Goal: Transaction & Acquisition: Book appointment/travel/reservation

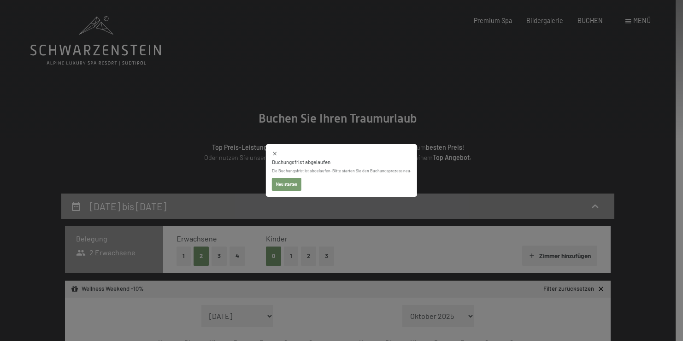
select select "[DATE]"
click at [286, 184] on button "Neu starten" at bounding box center [286, 184] width 29 height 13
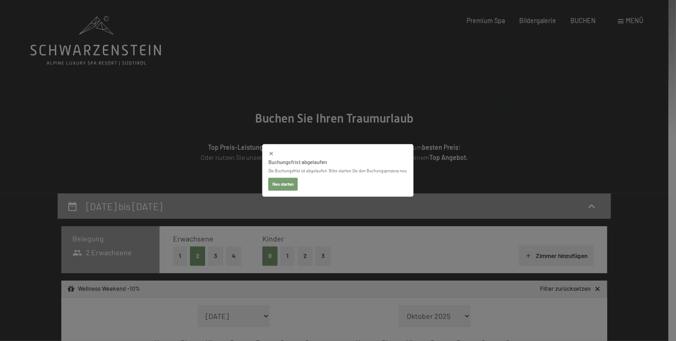
select select "[DATE]"
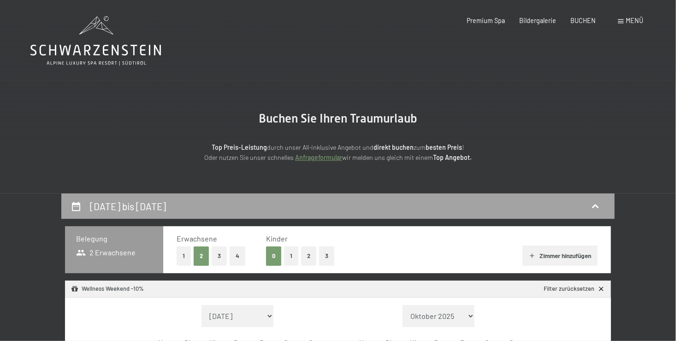
select select "[DATE]"
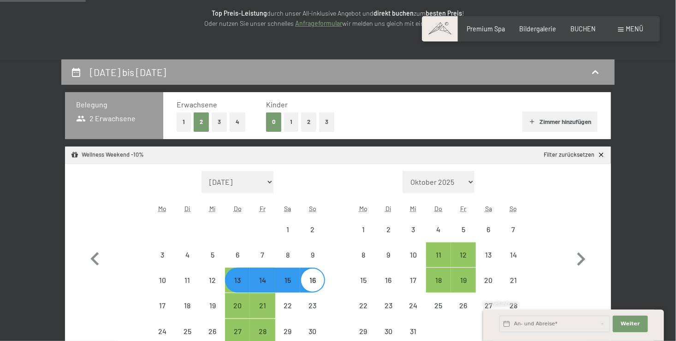
scroll to position [138, 0]
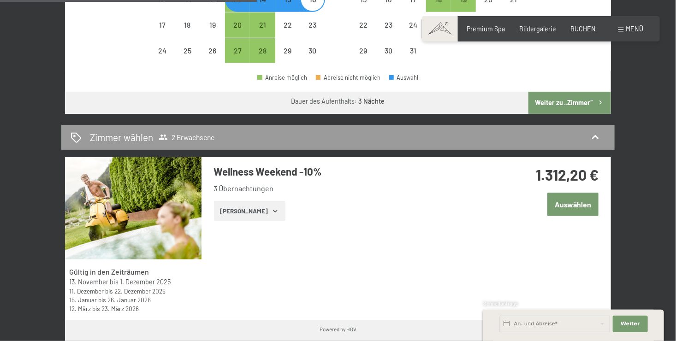
click at [574, 201] on button "Auswählen" at bounding box center [572, 205] width 51 height 24
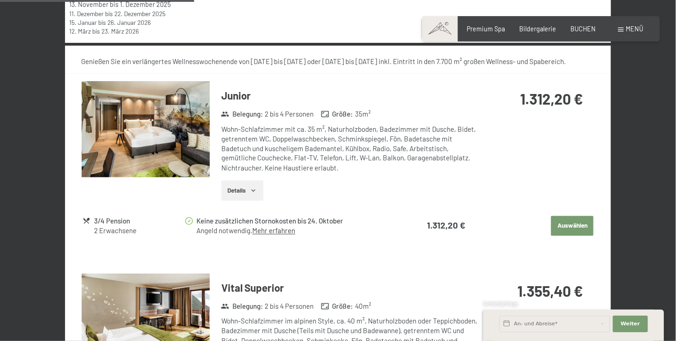
scroll to position [734, 0]
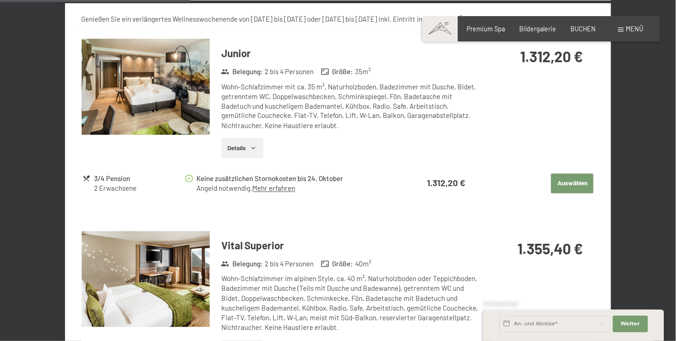
click at [166, 103] on img at bounding box center [146, 87] width 128 height 96
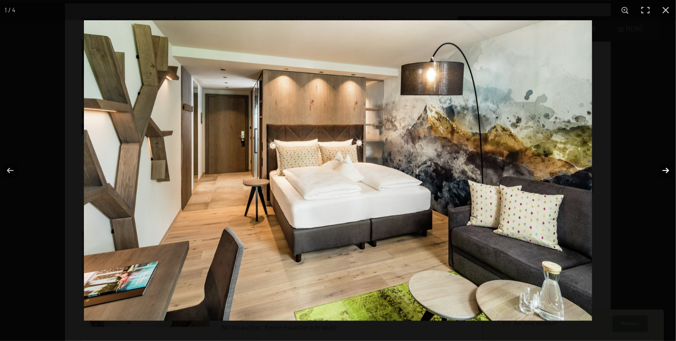
click at [666, 171] on button "button" at bounding box center [659, 170] width 32 height 46
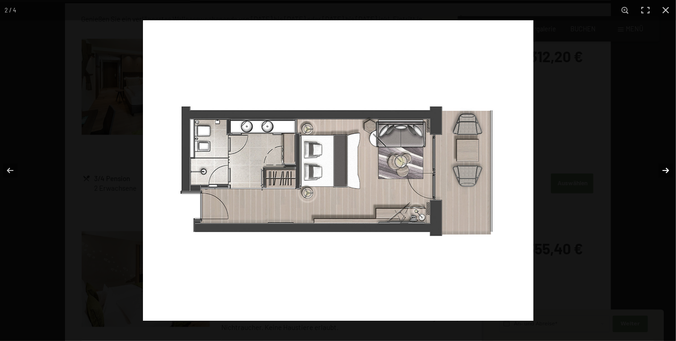
click at [666, 171] on button "button" at bounding box center [659, 170] width 32 height 46
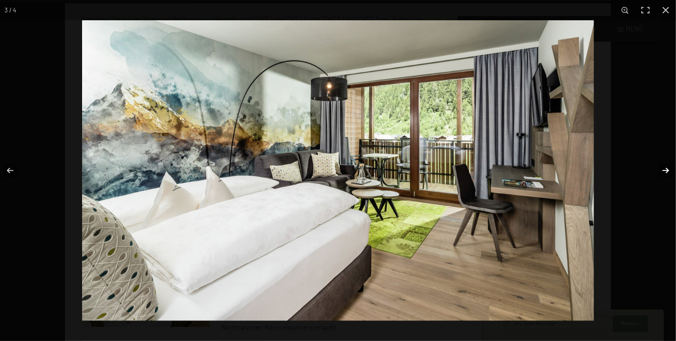
click at [666, 171] on button "button" at bounding box center [659, 170] width 32 height 46
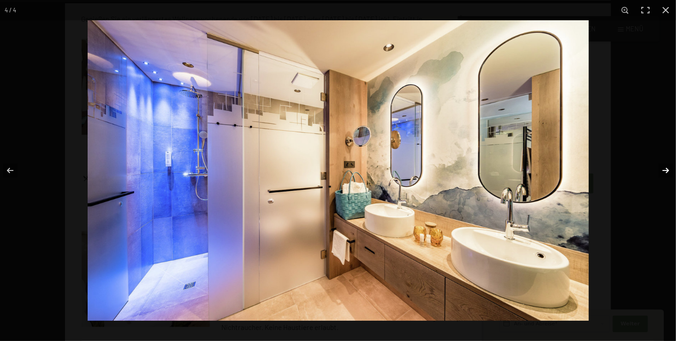
click at [666, 171] on button "button" at bounding box center [659, 170] width 32 height 46
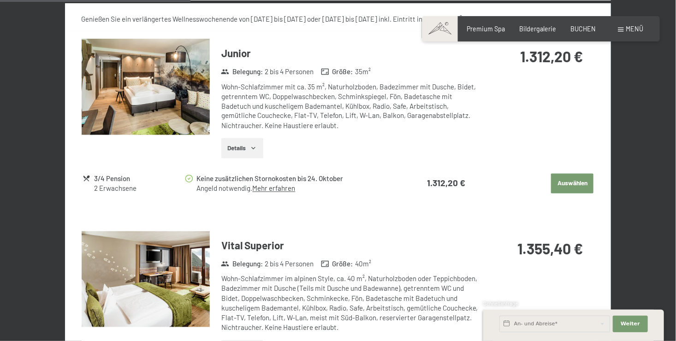
click at [0, 0] on button "button" at bounding box center [0, 0] width 0 height 0
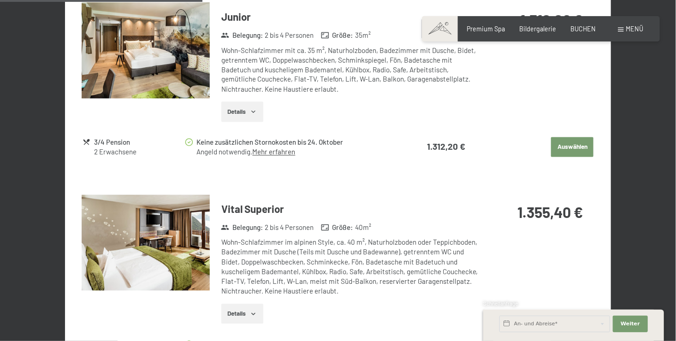
scroll to position [781, 0]
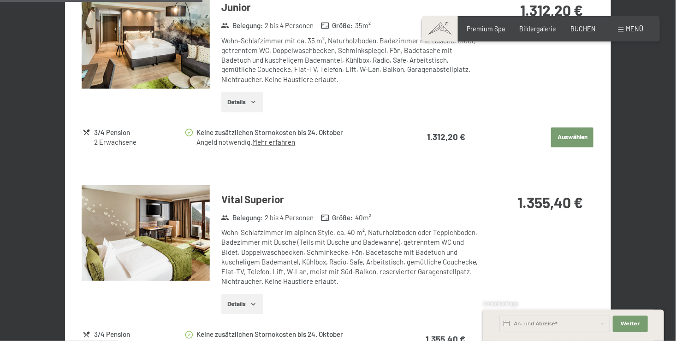
click at [174, 218] on img at bounding box center [146, 233] width 128 height 96
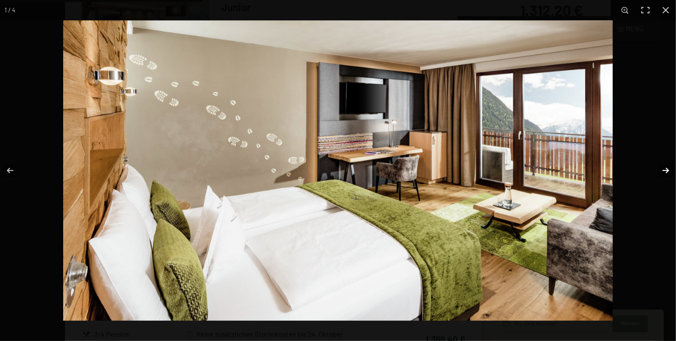
click at [664, 170] on button "button" at bounding box center [659, 170] width 32 height 46
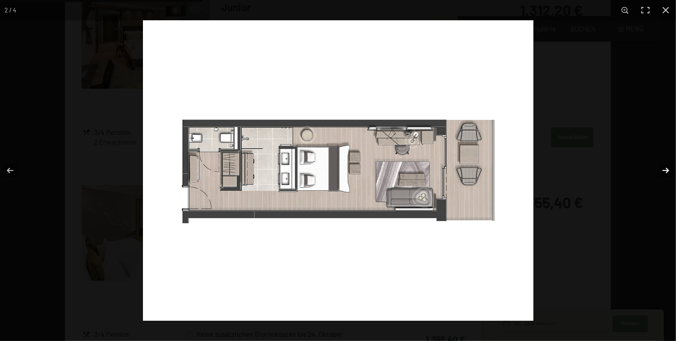
click at [664, 170] on button "button" at bounding box center [659, 170] width 32 height 46
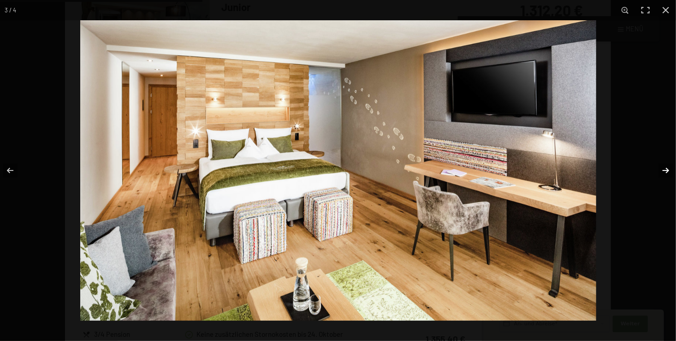
click at [664, 170] on button "button" at bounding box center [659, 170] width 32 height 46
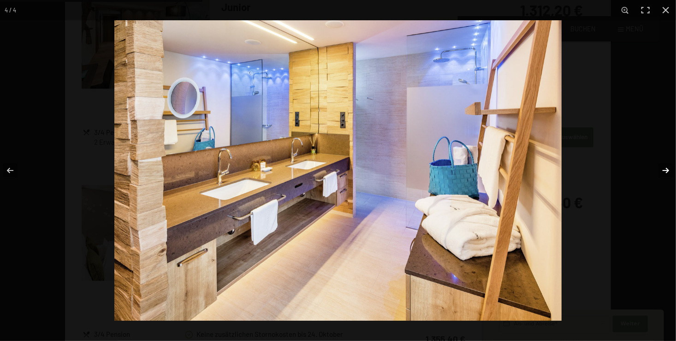
click at [664, 170] on button "button" at bounding box center [659, 170] width 32 height 46
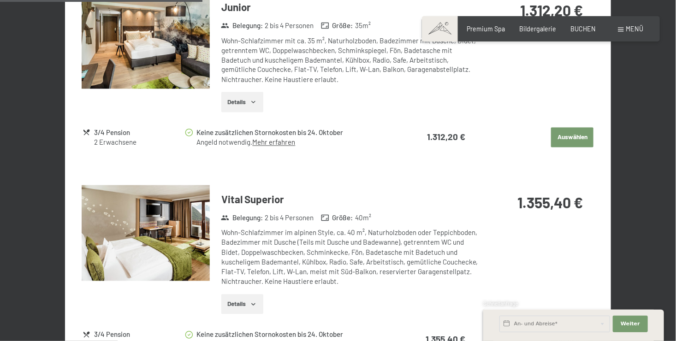
click at [0, 0] on button "button" at bounding box center [0, 0] width 0 height 0
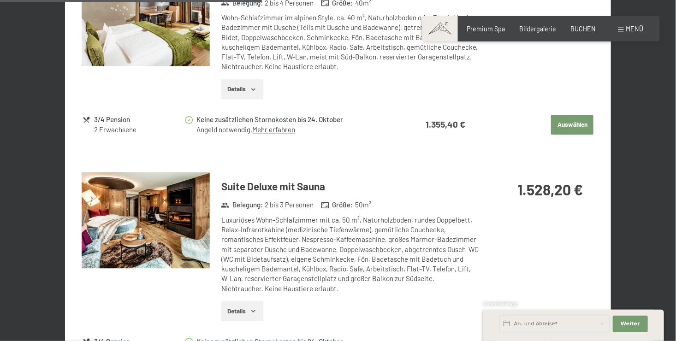
scroll to position [1011, 0]
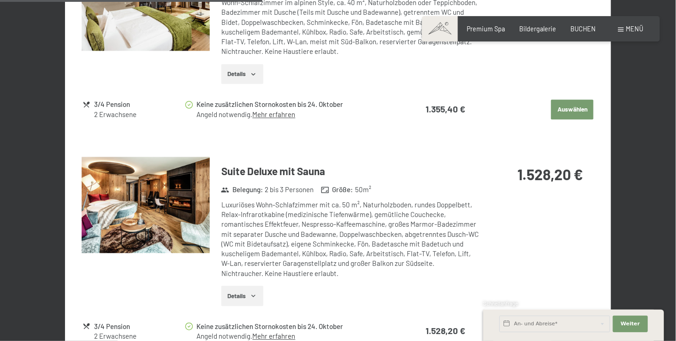
click at [183, 210] on img at bounding box center [146, 205] width 128 height 96
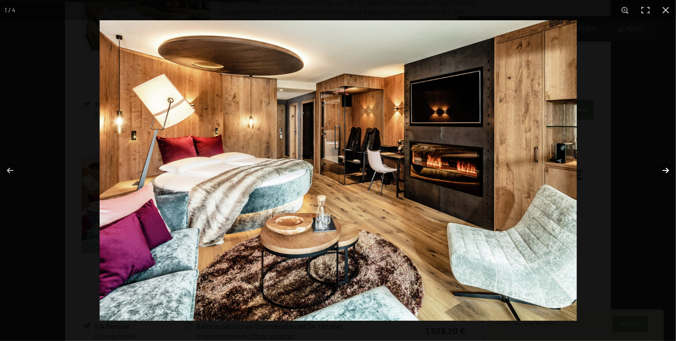
click at [665, 169] on button "button" at bounding box center [659, 170] width 32 height 46
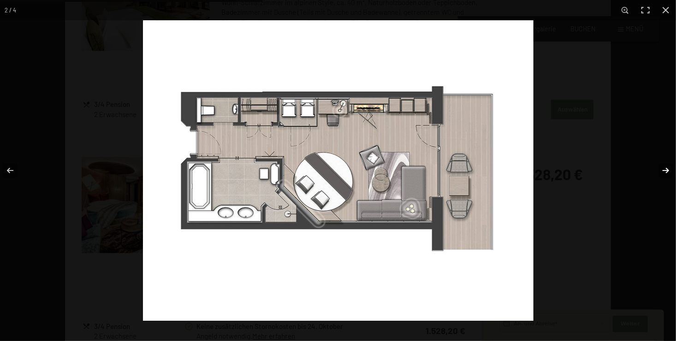
click at [665, 169] on button "button" at bounding box center [659, 170] width 32 height 46
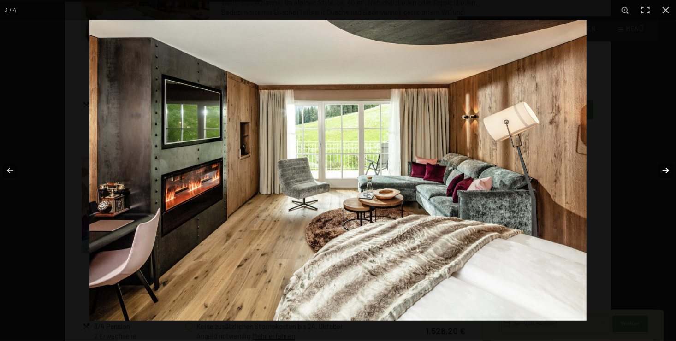
click at [665, 169] on button "button" at bounding box center [659, 170] width 32 height 46
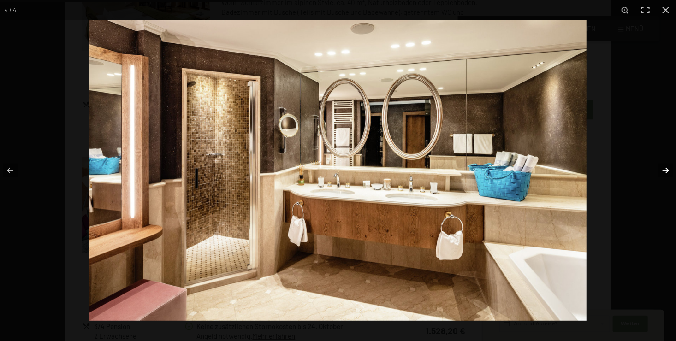
click at [665, 169] on button "button" at bounding box center [659, 170] width 32 height 46
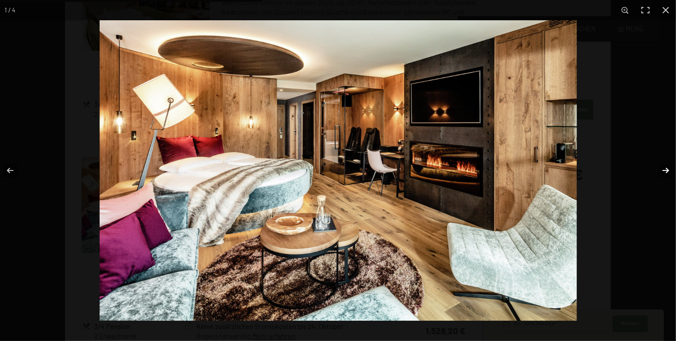
click at [664, 171] on button "button" at bounding box center [659, 170] width 32 height 46
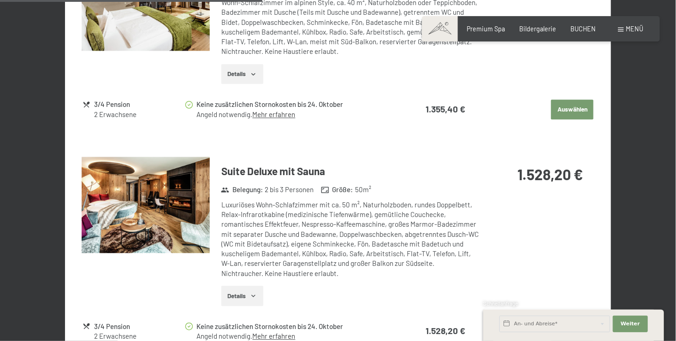
click at [0, 0] on button "button" at bounding box center [0, 0] width 0 height 0
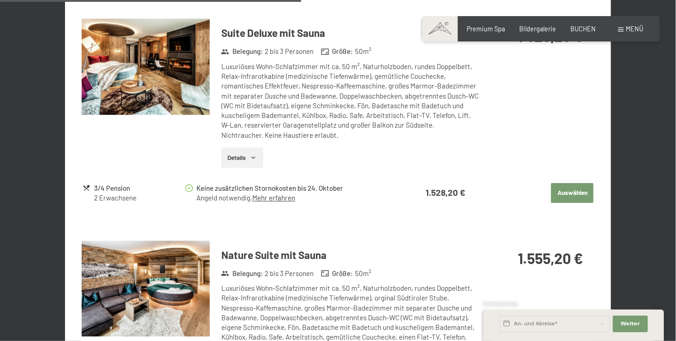
scroll to position [1195, 0]
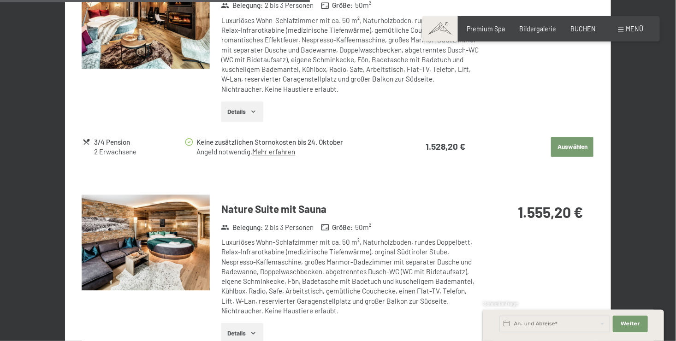
click at [186, 255] on img at bounding box center [146, 242] width 128 height 96
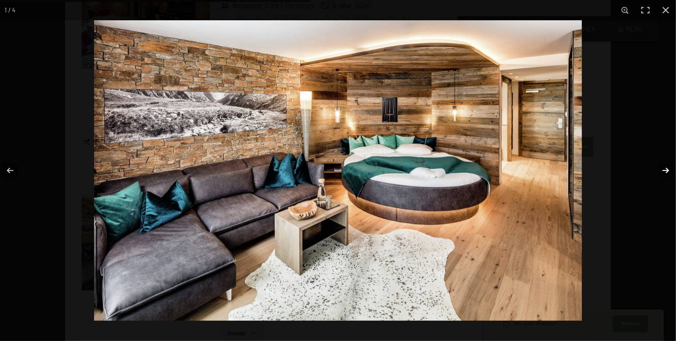
click at [663, 170] on button "button" at bounding box center [659, 170] width 32 height 46
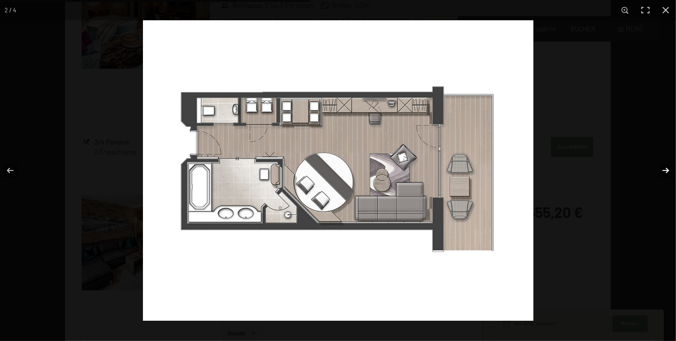
click at [663, 170] on button "button" at bounding box center [659, 170] width 32 height 46
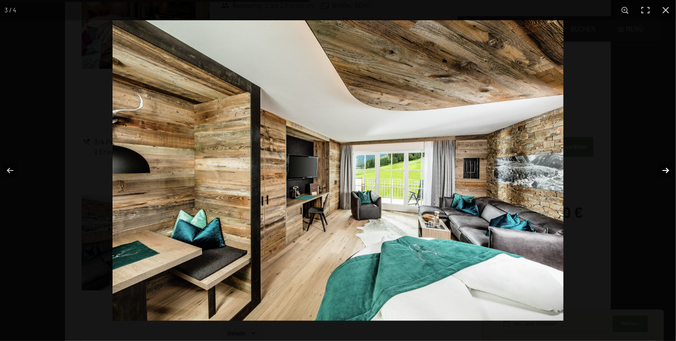
click at [663, 170] on button "button" at bounding box center [659, 170] width 32 height 46
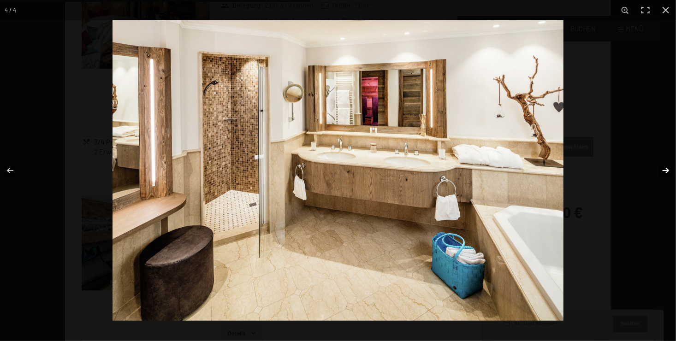
click at [663, 170] on button "button" at bounding box center [659, 170] width 32 height 46
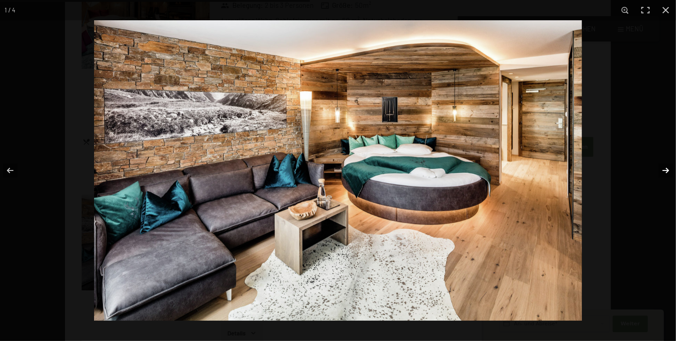
click at [663, 170] on button "button" at bounding box center [659, 170] width 32 height 46
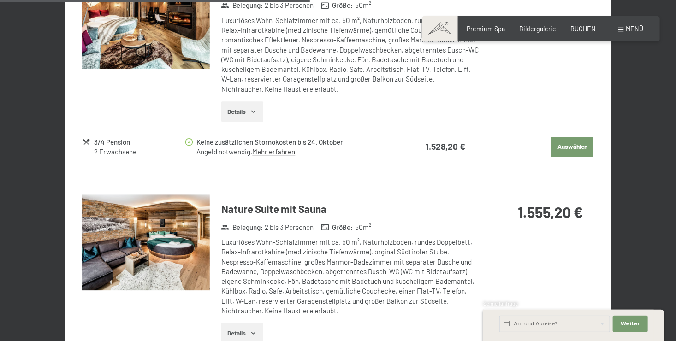
click at [0, 0] on button "button" at bounding box center [0, 0] width 0 height 0
click at [167, 238] on img at bounding box center [146, 242] width 128 height 96
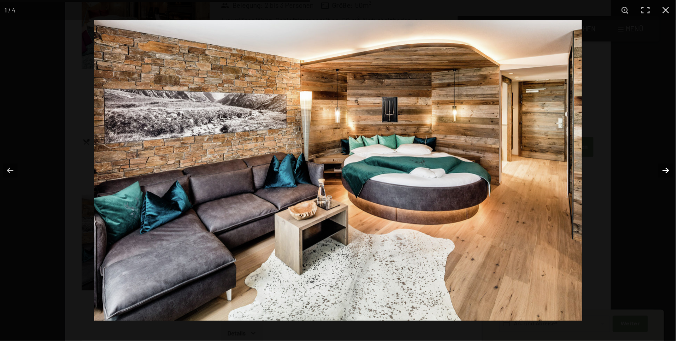
click at [670, 171] on button "button" at bounding box center [659, 170] width 32 height 46
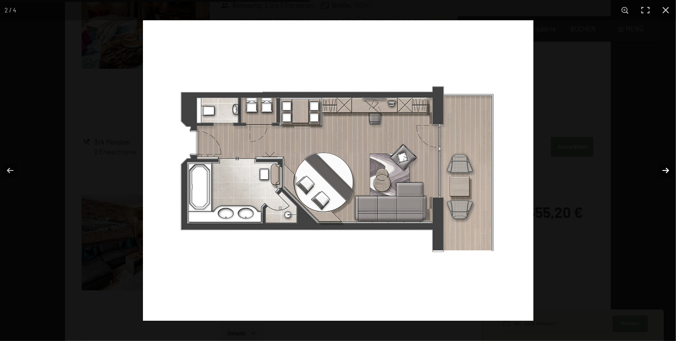
click at [670, 171] on button "button" at bounding box center [659, 170] width 32 height 46
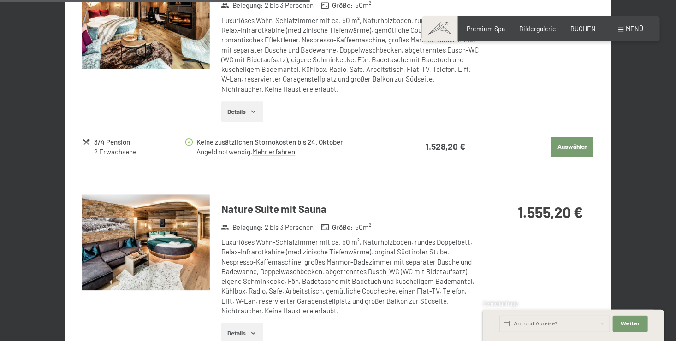
click at [0, 0] on button "button" at bounding box center [0, 0] width 0 height 0
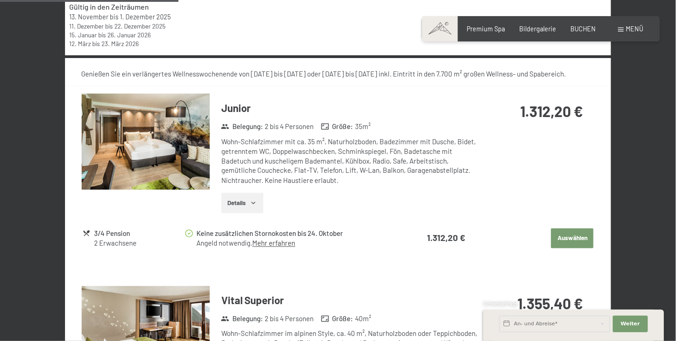
scroll to position [688, 0]
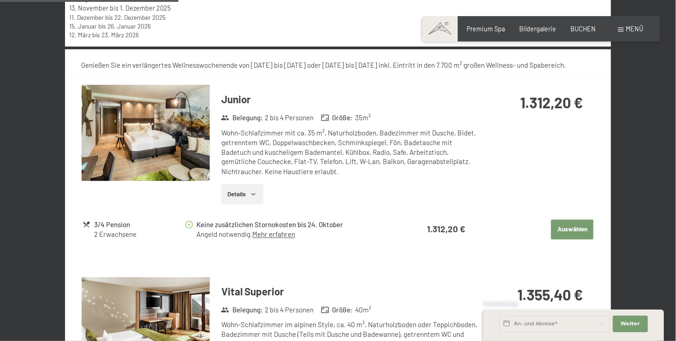
click at [240, 196] on button "Details" at bounding box center [242, 194] width 42 height 20
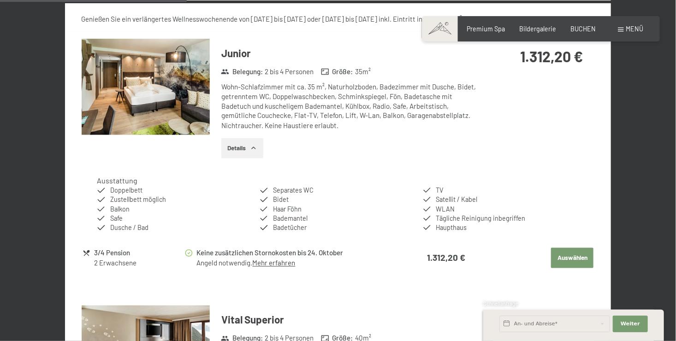
scroll to position [781, 0]
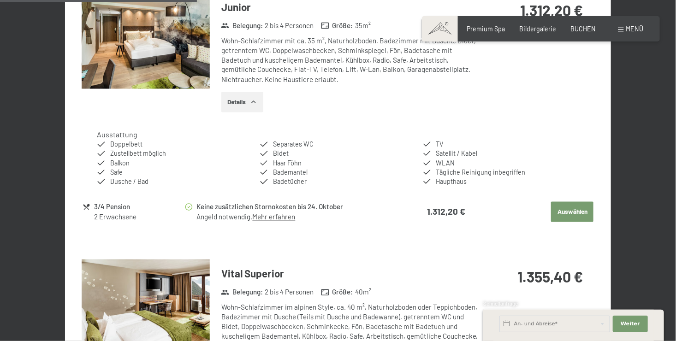
click at [568, 208] on button "Auswählen" at bounding box center [572, 212] width 42 height 20
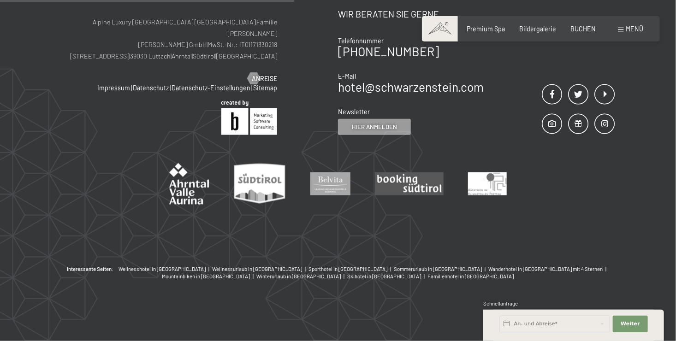
scroll to position [194, 0]
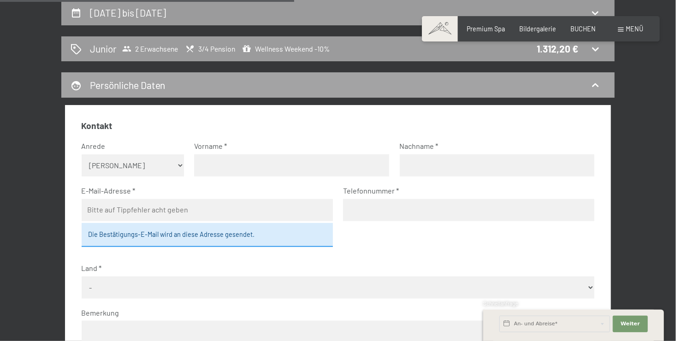
click at [598, 82] on icon at bounding box center [594, 85] width 11 height 11
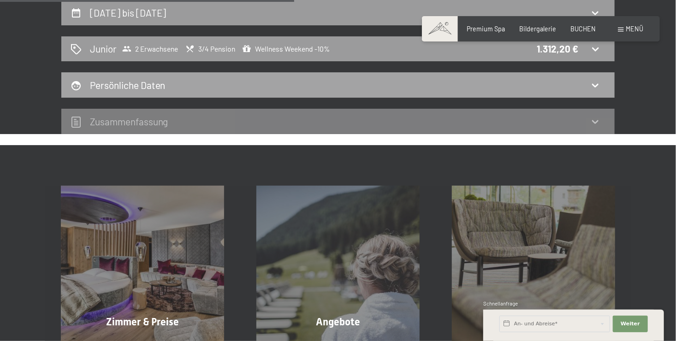
click at [267, 86] on div "Persönliche Daten" at bounding box center [338, 84] width 535 height 13
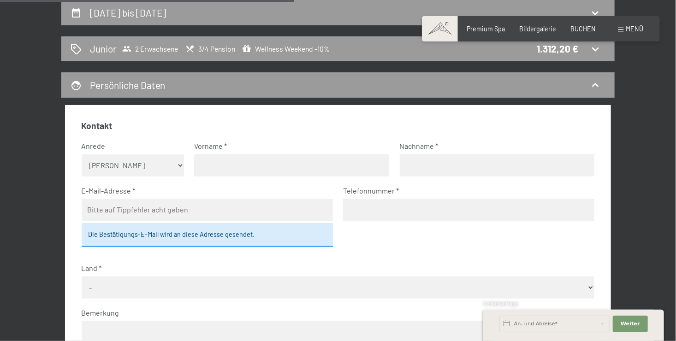
click at [218, 147] on label "Vorname" at bounding box center [288, 146] width 188 height 10
click at [240, 162] on input "text" at bounding box center [291, 165] width 195 height 22
type input "[PERSON_NAME]"
type input "Gebhard"
type input "[EMAIL_ADDRESS][DOMAIN_NAME]"
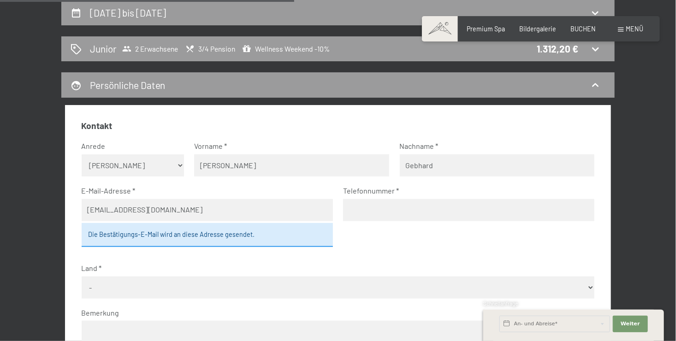
type input "01751125249"
select select "DEU"
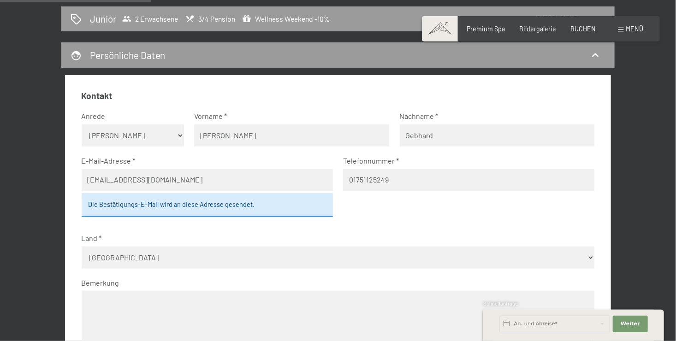
scroll to position [240, 0]
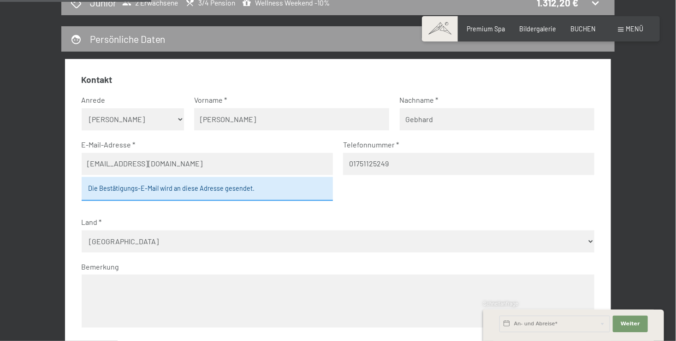
click at [152, 123] on select "Keine Angabe Frau [PERSON_NAME]" at bounding box center [133, 119] width 103 height 22
select select "f"
click at [82, 108] on select "Keine Angabe Frau [PERSON_NAME]" at bounding box center [133, 119] width 103 height 22
click at [100, 122] on select "Keine Angabe Frau [PERSON_NAME]" at bounding box center [133, 119] width 103 height 22
click at [82, 108] on select "Keine Angabe Frau [PERSON_NAME]" at bounding box center [133, 119] width 103 height 22
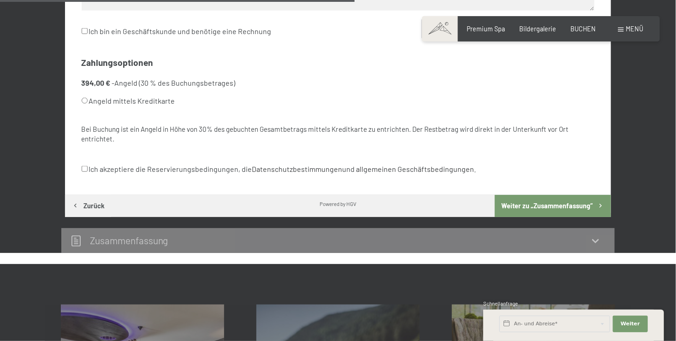
scroll to position [562, 0]
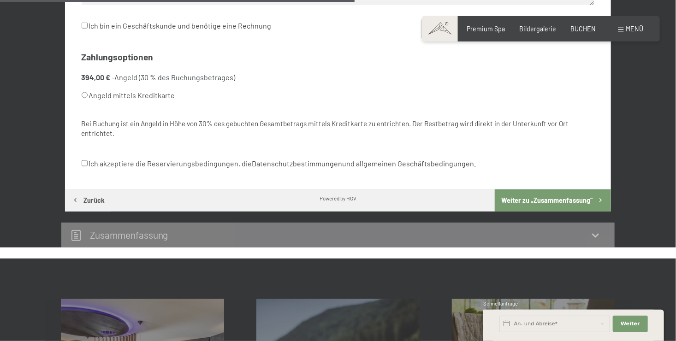
click at [82, 94] on input "Angeld mittels Kreditkarte" at bounding box center [85, 95] width 6 height 6
radio input "true"
click at [82, 162] on input "Ich akzeptiere die Reservierungsbedingungen, die Datenschutzbestimmungen und al…" at bounding box center [85, 163] width 6 height 6
checkbox input "true"
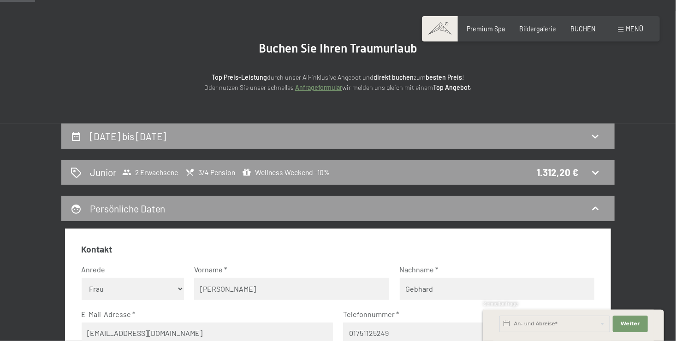
scroll to position [55, 0]
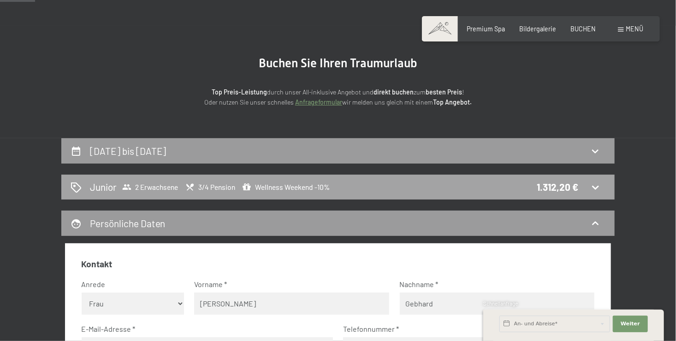
click at [597, 188] on icon at bounding box center [595, 188] width 6 height 4
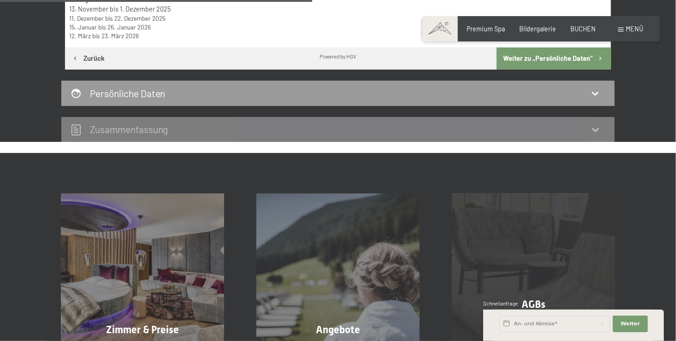
scroll to position [332, 0]
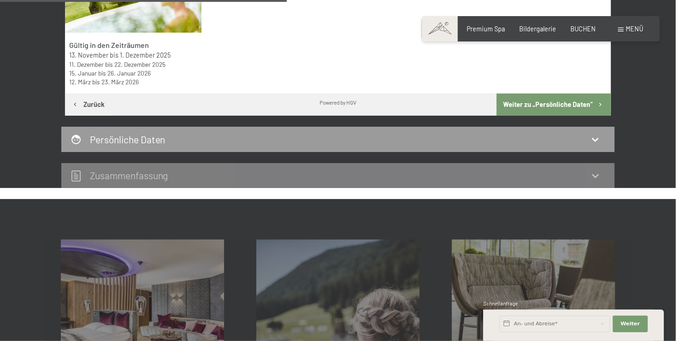
click at [520, 107] on button "Weiter zu „Persönliche Daten“" at bounding box center [553, 105] width 114 height 22
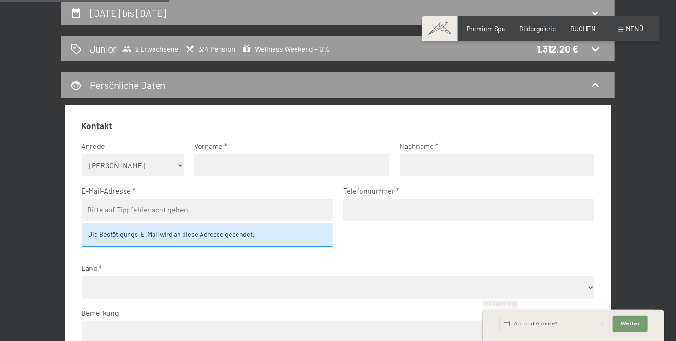
click at [246, 152] on div "Vorname" at bounding box center [291, 158] width 195 height 35
click at [247, 160] on input "text" at bounding box center [291, 165] width 195 height 22
type input "[PERSON_NAME]"
type input "Gebhard"
type input "[EMAIL_ADDRESS][DOMAIN_NAME]"
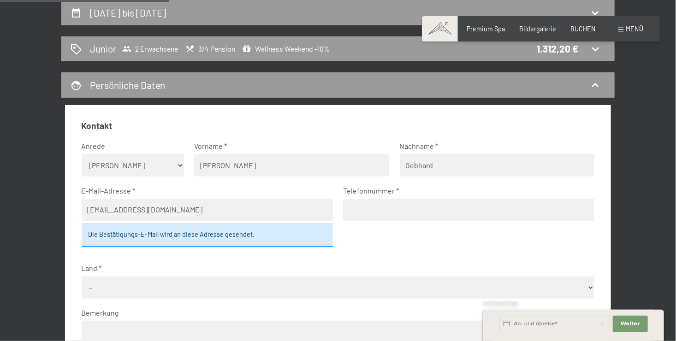
type input "01751125249"
select select "DEU"
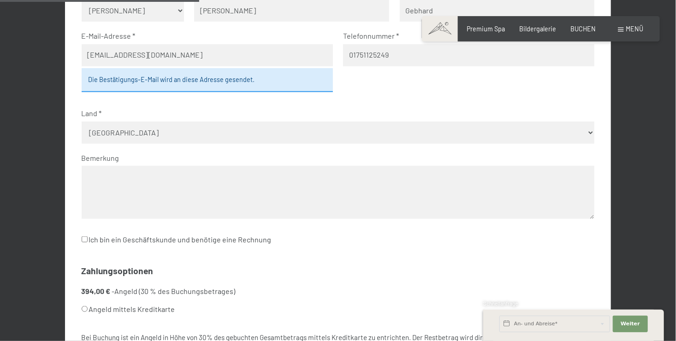
scroll to position [378, 0]
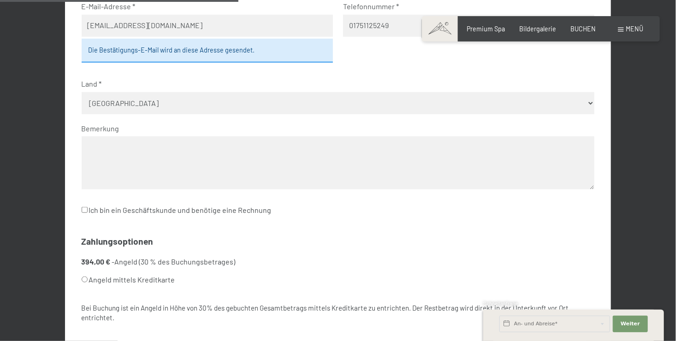
click at [156, 165] on textarea at bounding box center [338, 162] width 513 height 53
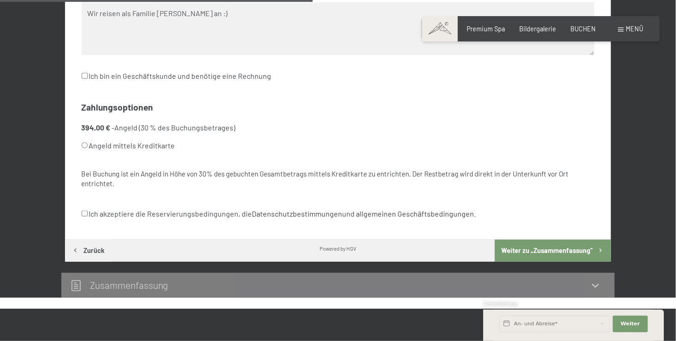
scroll to position [516, 0]
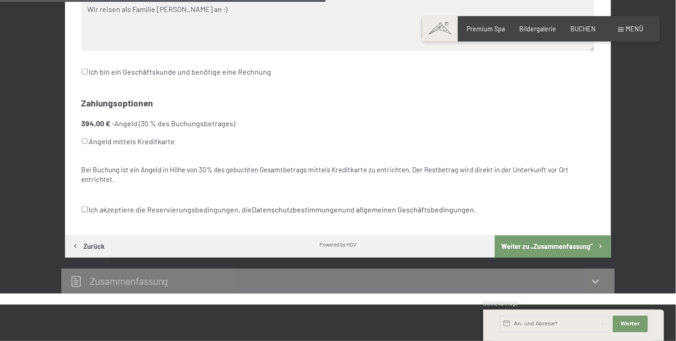
type textarea "Wir reisen als Familie [PERSON_NAME] an :)"
click at [85, 142] on input "Angeld mittels Kreditkarte" at bounding box center [85, 141] width 6 height 6
radio input "true"
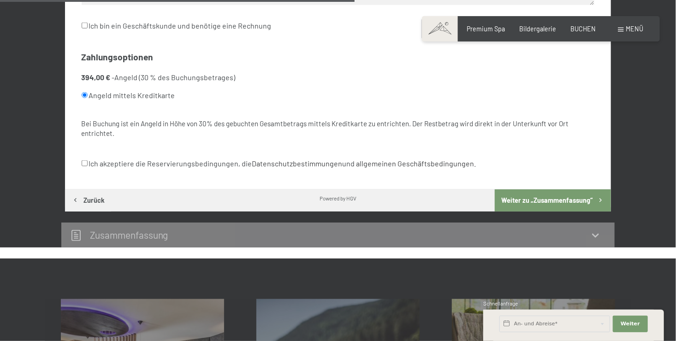
click at [87, 164] on input "Ich akzeptiere die Reservierungsbedingungen, die Datenschutzbestimmungen und al…" at bounding box center [85, 163] width 6 height 6
checkbox input "true"
click at [526, 197] on button "Weiter zu „Zusammen­fassung“" at bounding box center [552, 200] width 116 height 22
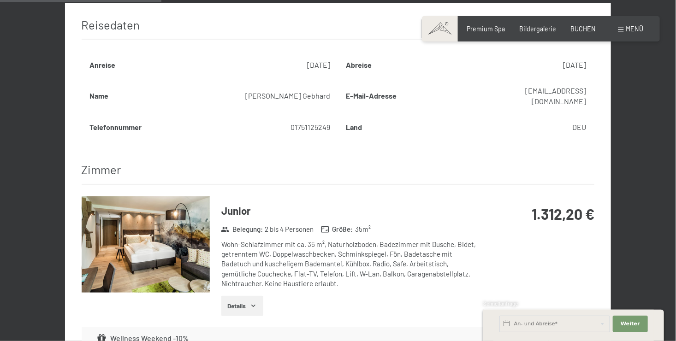
scroll to position [378, 0]
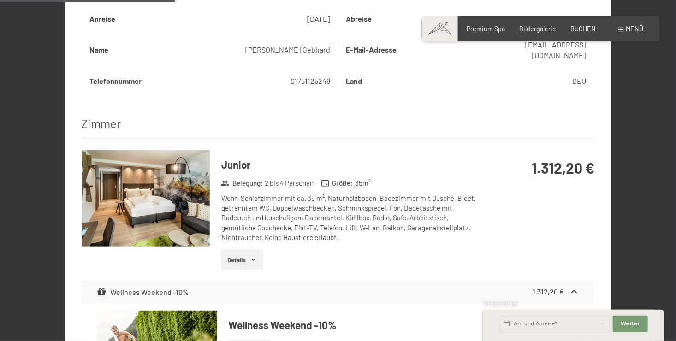
click at [414, 162] on div "Junior Belegung : 2 bis 4 Personen Größe : 35 m² Wohn-Schlafzimmer mit ca. 35 m…" at bounding box center [344, 213] width 269 height 127
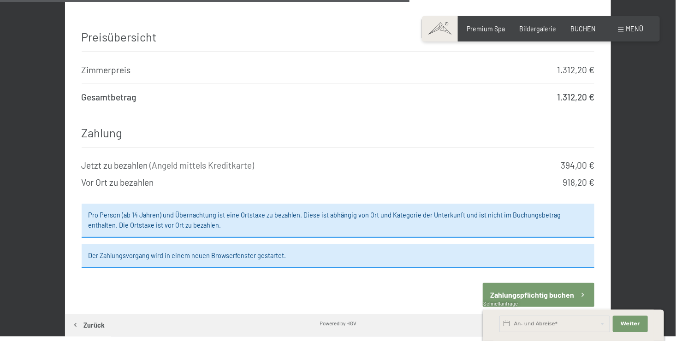
scroll to position [885, 0]
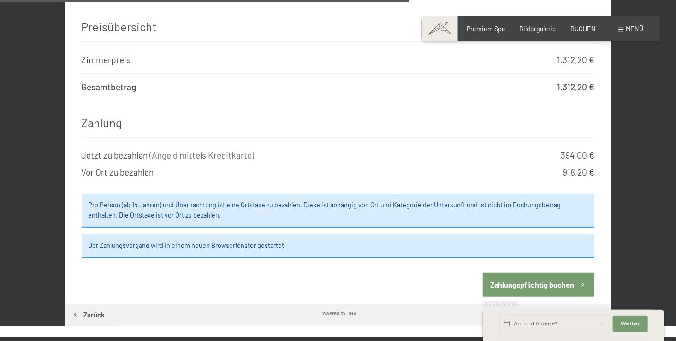
click at [497, 273] on button "Zahlungspflichtig buchen" at bounding box center [538, 285] width 112 height 24
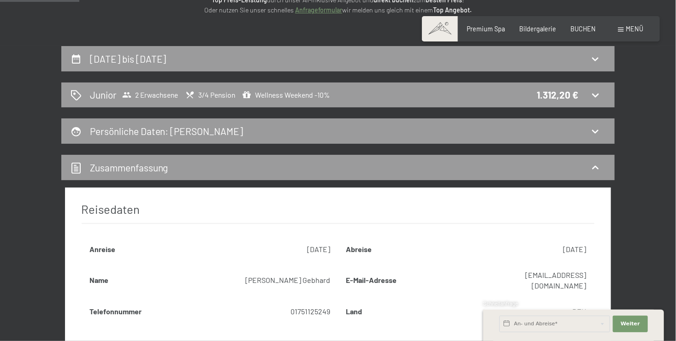
scroll to position [194, 0]
click at [325, 137] on div "Persönliche Daten : [PERSON_NAME]" at bounding box center [338, 130] width 535 height 13
select select "DEU"
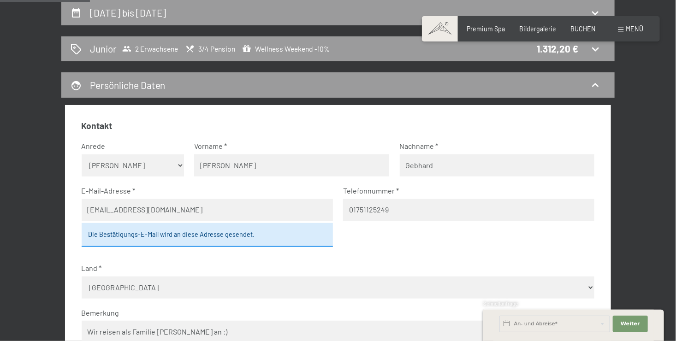
click at [273, 171] on input "[PERSON_NAME]" at bounding box center [291, 165] width 195 height 22
drag, startPoint x: 238, startPoint y: 168, endPoint x: 191, endPoint y: 169, distance: 47.5
click at [191, 169] on fieldset "Kontakt Anrede [PERSON_NAME] Frau Herr Vorname [PERSON_NAME] Nachname [PERSON_N…" at bounding box center [338, 266] width 513 height 293
click at [479, 177] on fieldset "Kontakt Anrede [PERSON_NAME] Frau Herr Vorname Fa Nachname [PERSON_NAME]-Adress…" at bounding box center [338, 266] width 513 height 293
click at [452, 164] on input "Gebhard" at bounding box center [497, 165] width 195 height 22
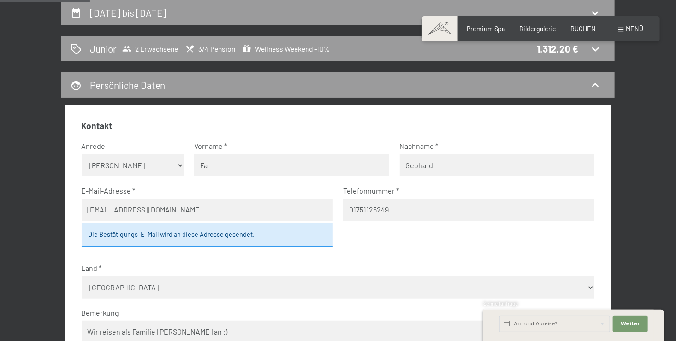
click at [298, 169] on input "Fa" at bounding box center [291, 165] width 195 height 22
type input "[PERSON_NAME]"
click at [443, 163] on input "Gebhard" at bounding box center [497, 165] width 195 height 22
type input "G"
type input "Wöhrl"
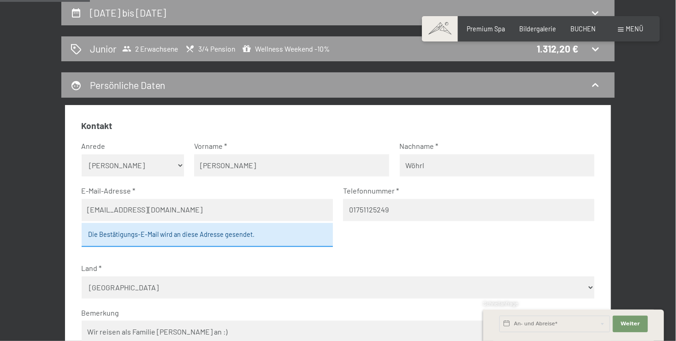
click at [198, 215] on input "[EMAIL_ADDRESS][DOMAIN_NAME]" at bounding box center [207, 210] width 251 height 22
drag, startPoint x: 188, startPoint y: 212, endPoint x: 82, endPoint y: 213, distance: 106.0
click at [82, 213] on input "[EMAIL_ADDRESS][DOMAIN_NAME]" at bounding box center [207, 210] width 251 height 22
type input "[EMAIL_ADDRESS][DOMAIN_NAME]"
click at [405, 207] on input "01751125249" at bounding box center [468, 210] width 251 height 22
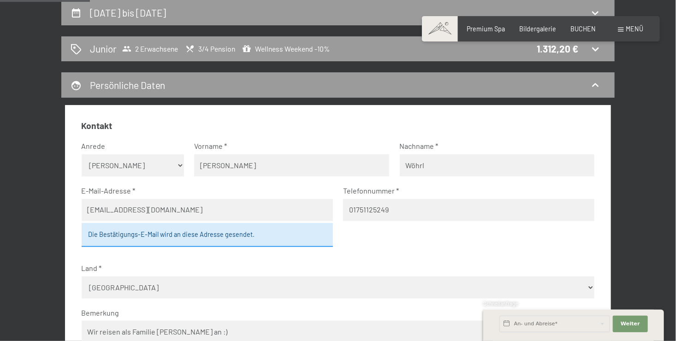
drag, startPoint x: 403, startPoint y: 210, endPoint x: 336, endPoint y: 208, distance: 67.3
click at [336, 208] on fieldset "Kontakt Anrede [PERSON_NAME] Frau Herr Vorname [PERSON_NAME] [PERSON_NAME] E-Ma…" at bounding box center [338, 266] width 513 height 293
type input "0"
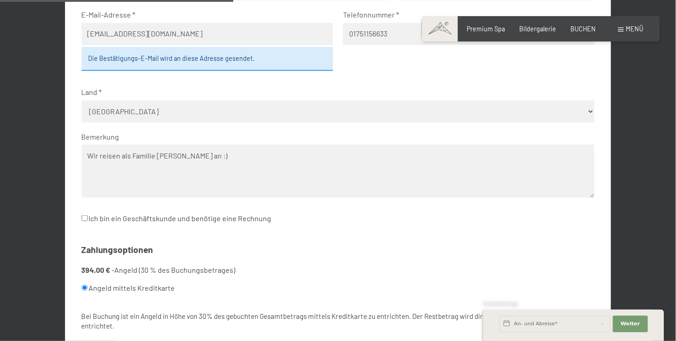
scroll to position [378, 0]
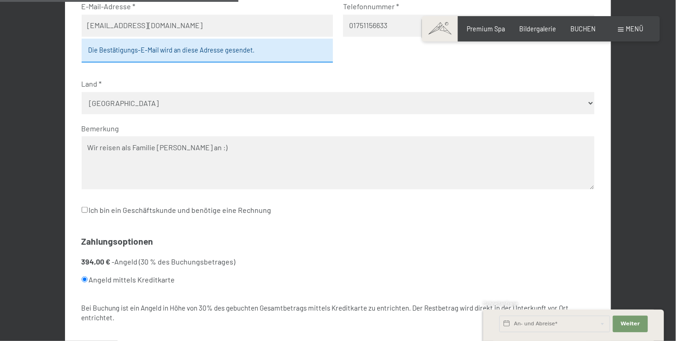
type input "01751156633"
drag, startPoint x: 220, startPoint y: 153, endPoint x: 83, endPoint y: 146, distance: 137.1
click at [83, 146] on textarea "Wir reisen als Familie [PERSON_NAME] an :)" at bounding box center [338, 162] width 513 height 53
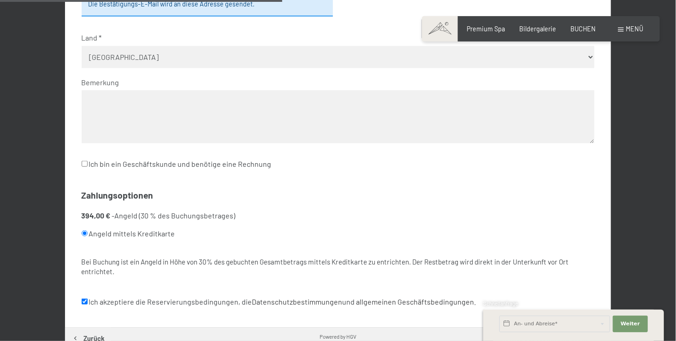
scroll to position [470, 0]
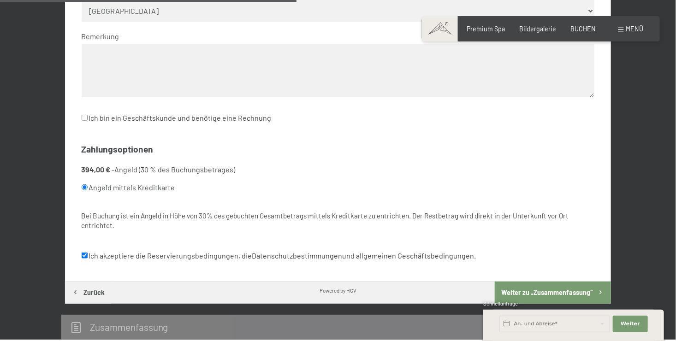
click at [541, 288] on button "Weiter zu „Zusammen­fassung“" at bounding box center [552, 293] width 116 height 22
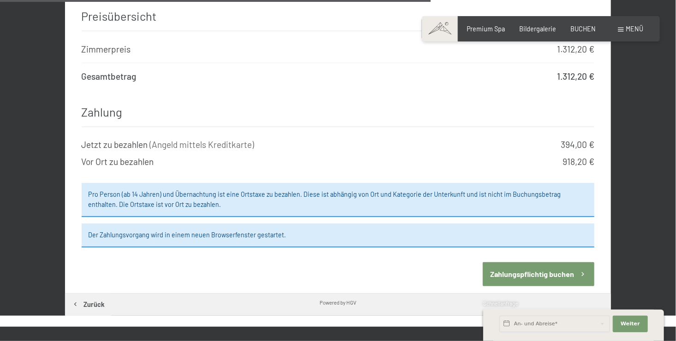
scroll to position [931, 0]
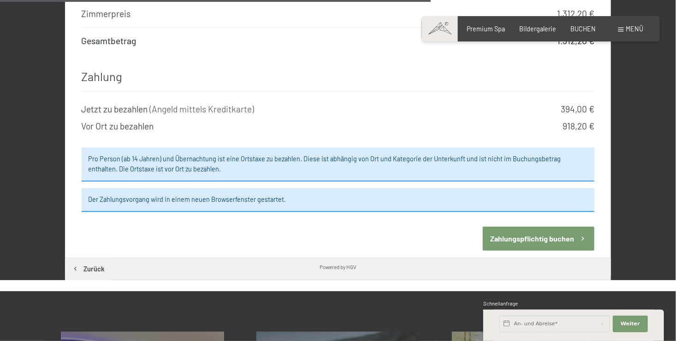
click at [532, 227] on button "Zahlungspflichtig buchen" at bounding box center [538, 239] width 112 height 24
